Goal: Use online tool/utility

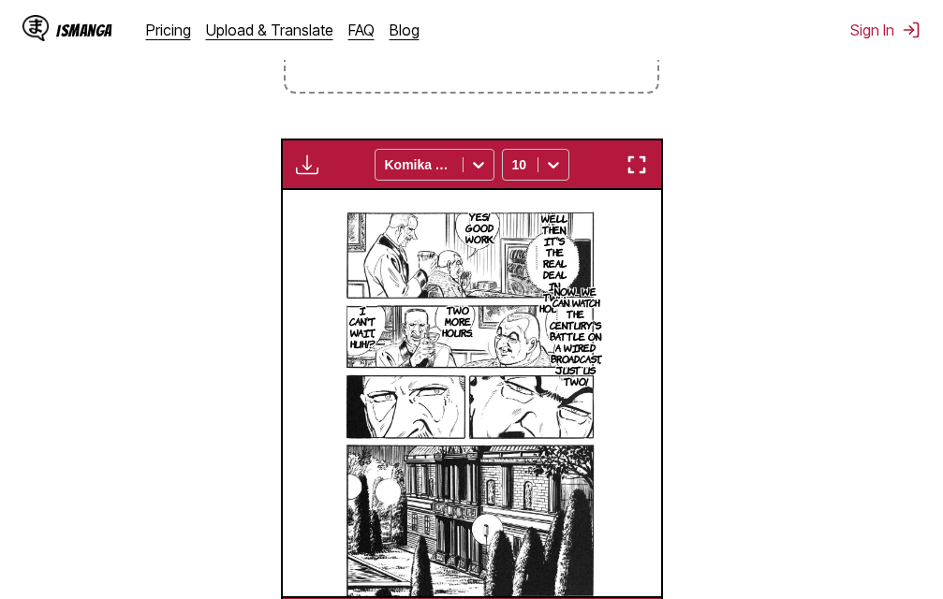
scroll to position [0, 1514]
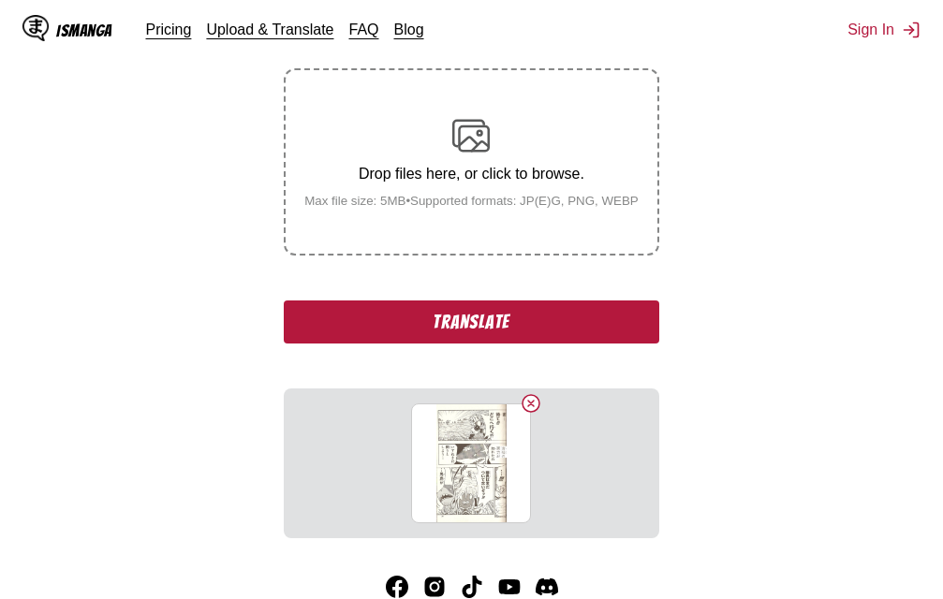
scroll to position [332, 0]
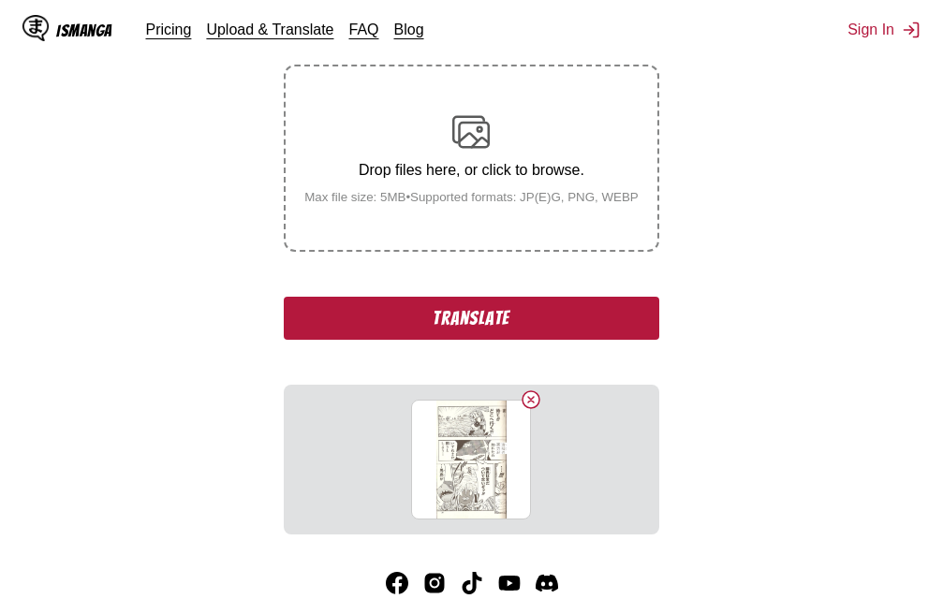
click at [419, 316] on button "Translate" at bounding box center [471, 318] width 375 height 43
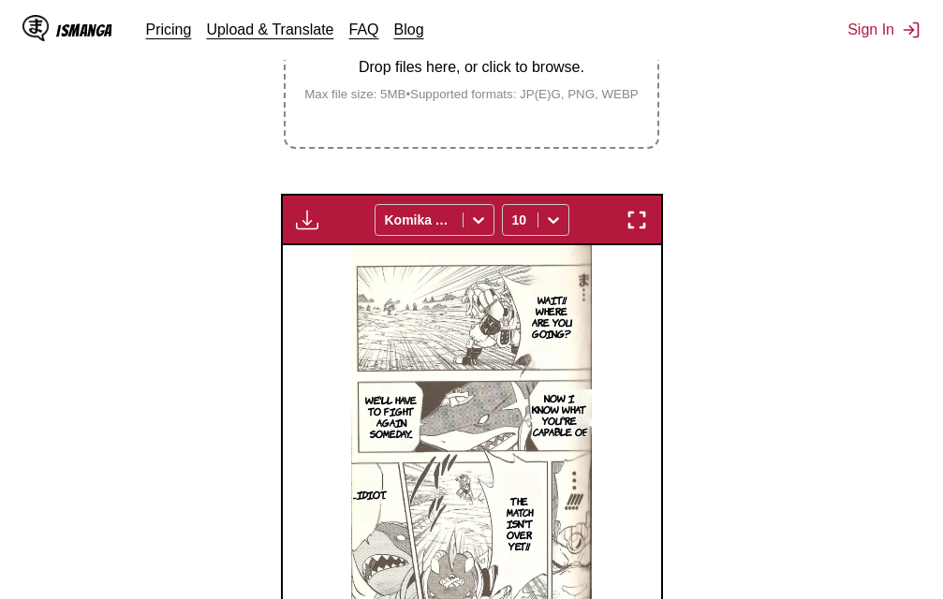
scroll to position [528, 0]
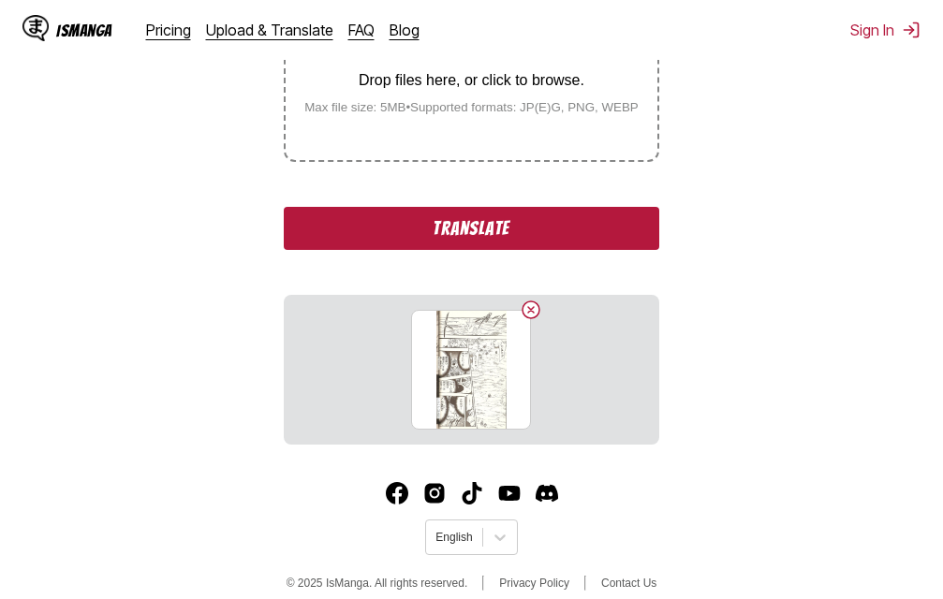
scroll to position [425, 0]
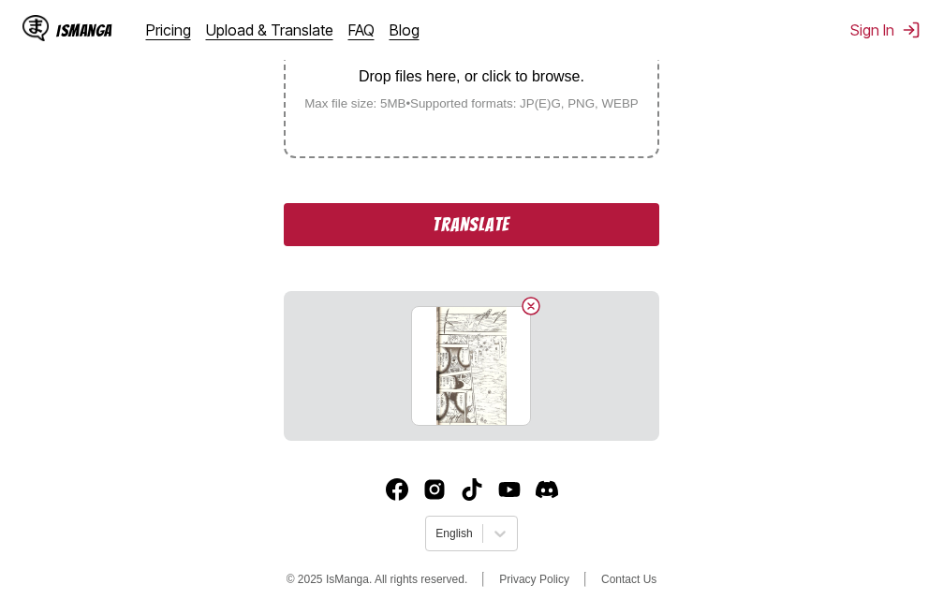
click at [569, 233] on button "Translate" at bounding box center [471, 224] width 375 height 43
